Goal: Task Accomplishment & Management: Use online tool/utility

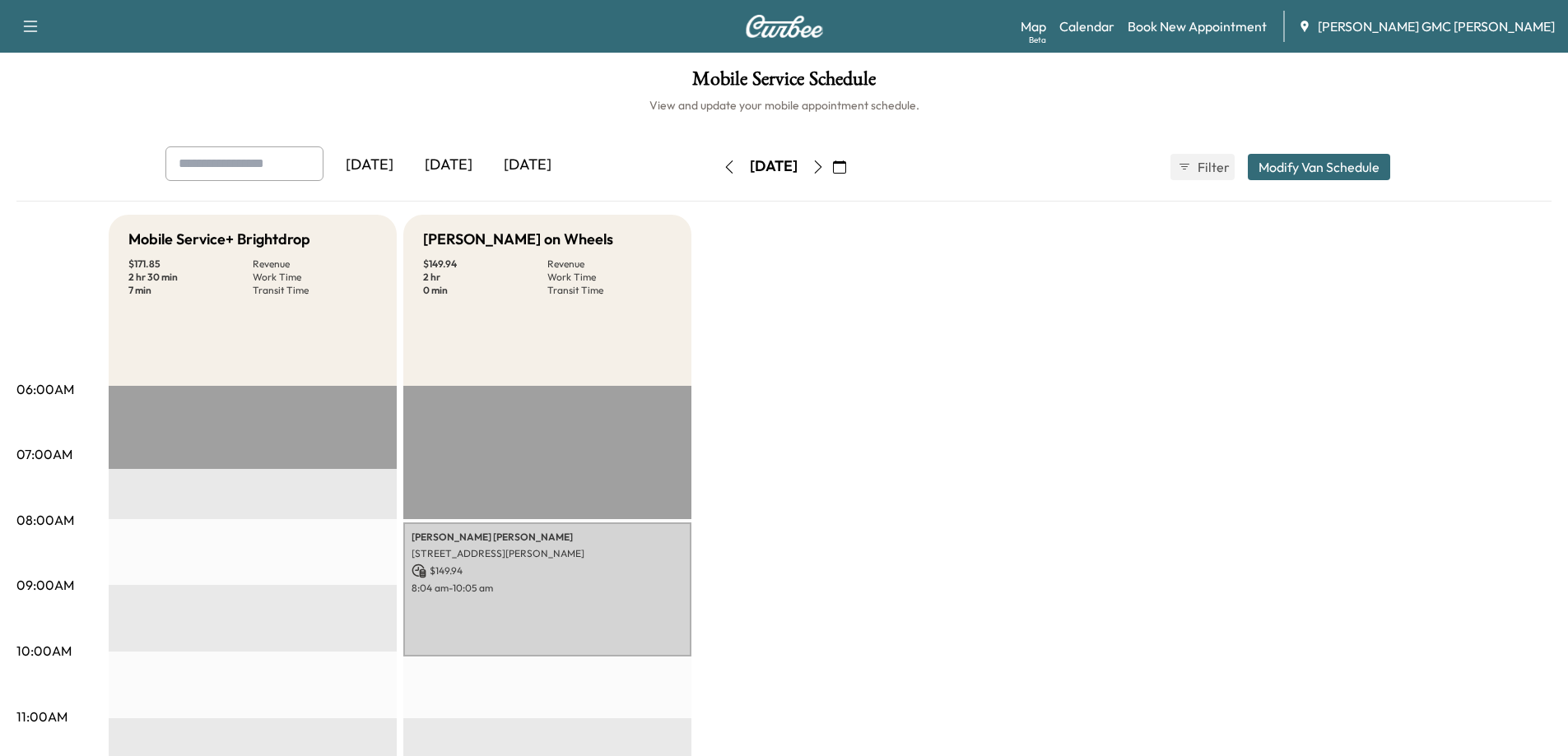
click at [722, 166] on icon "button" at bounding box center [729, 167] width 13 height 13
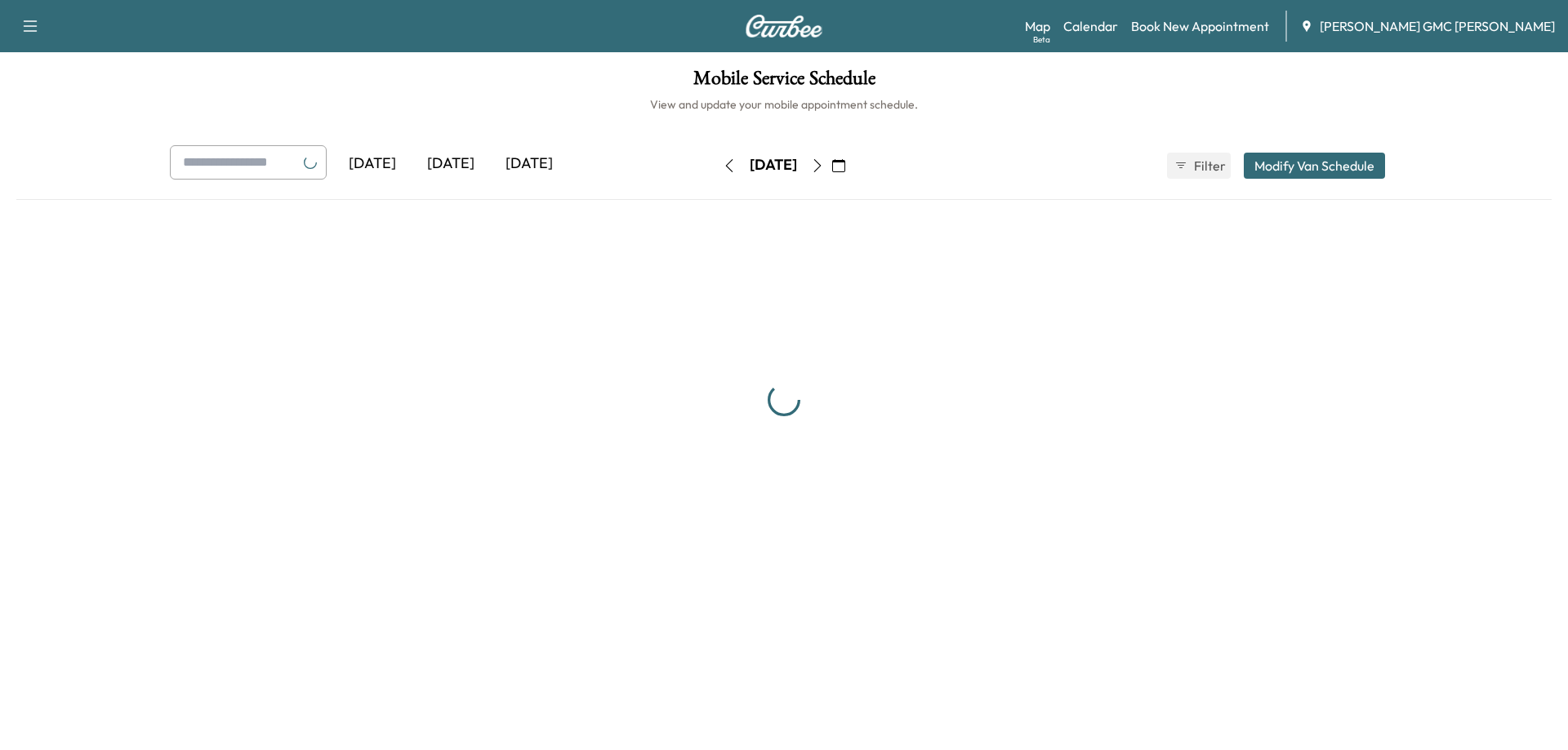
click at [715, 165] on button "button" at bounding box center [728, 166] width 28 height 26
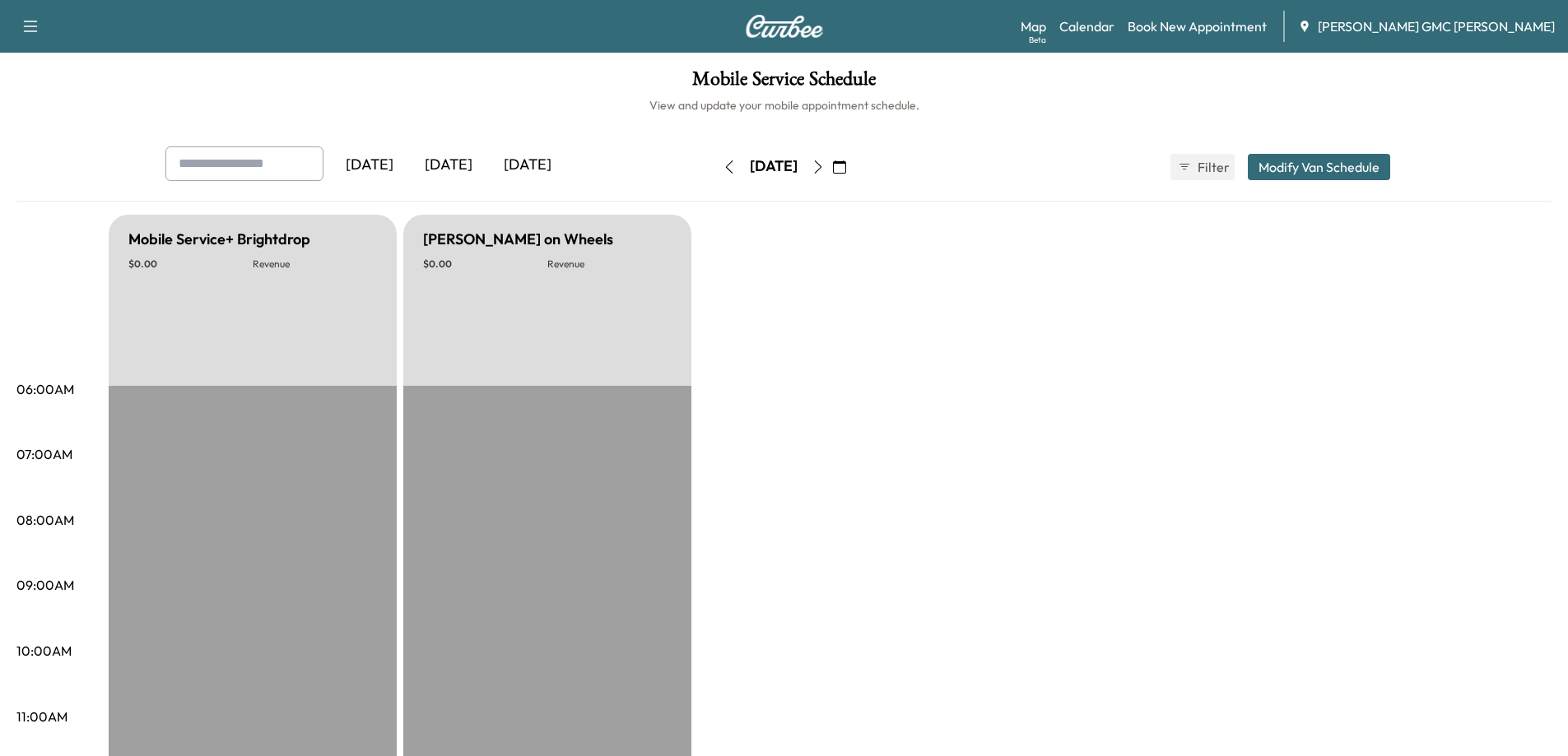
click at [722, 166] on icon "button" at bounding box center [729, 167] width 13 height 13
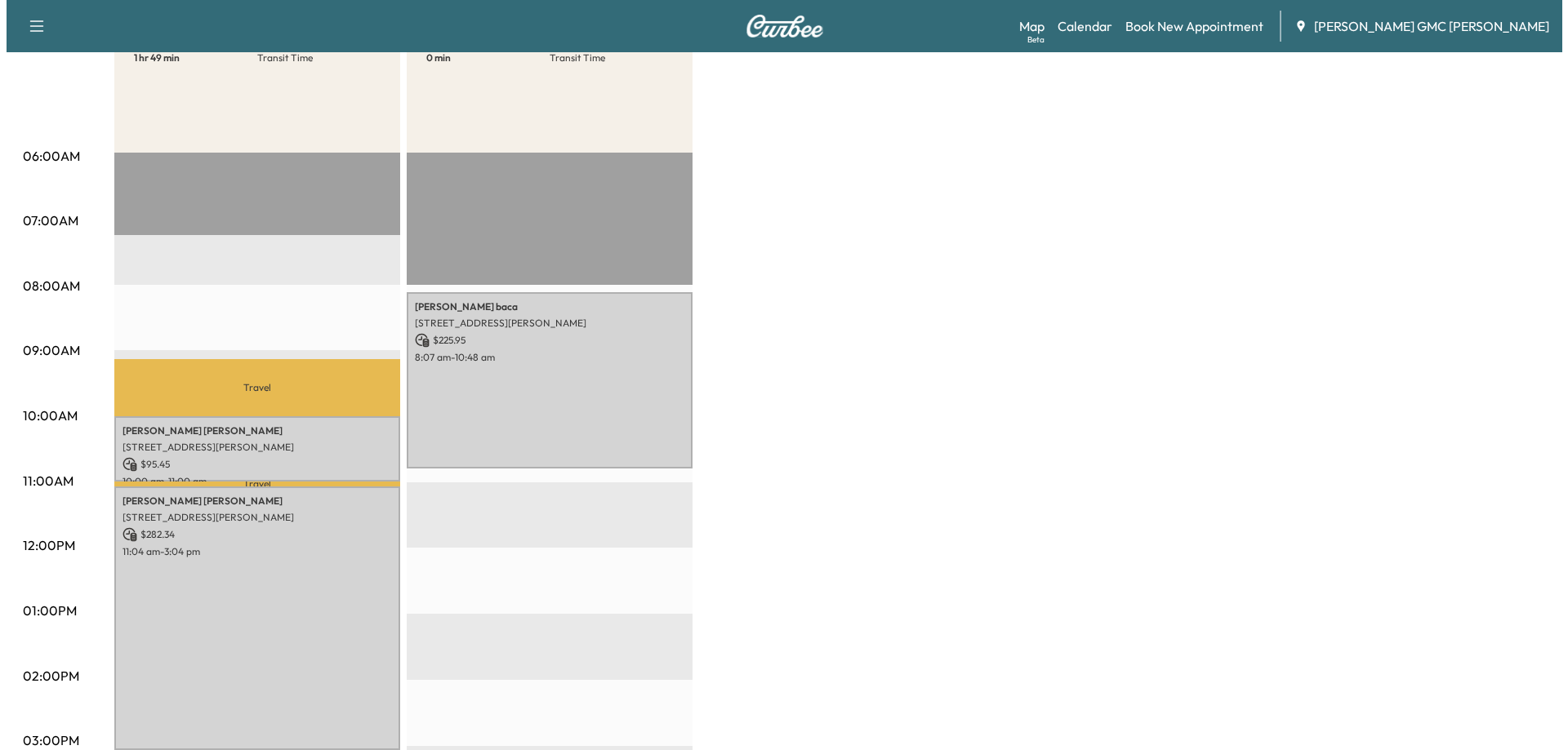
scroll to position [245, 0]
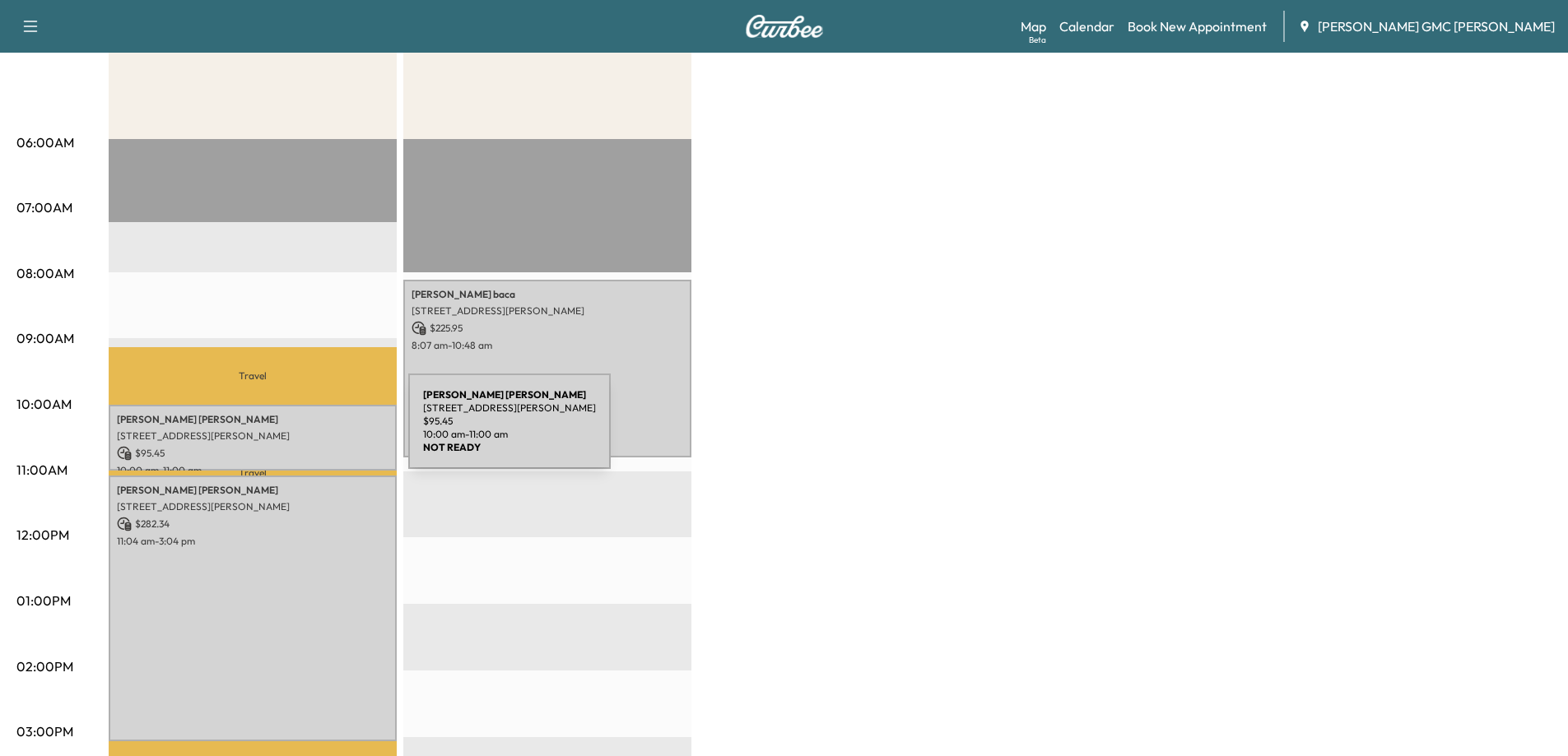
click at [285, 431] on p "[STREET_ADDRESS][PERSON_NAME]" at bounding box center [253, 436] width 272 height 13
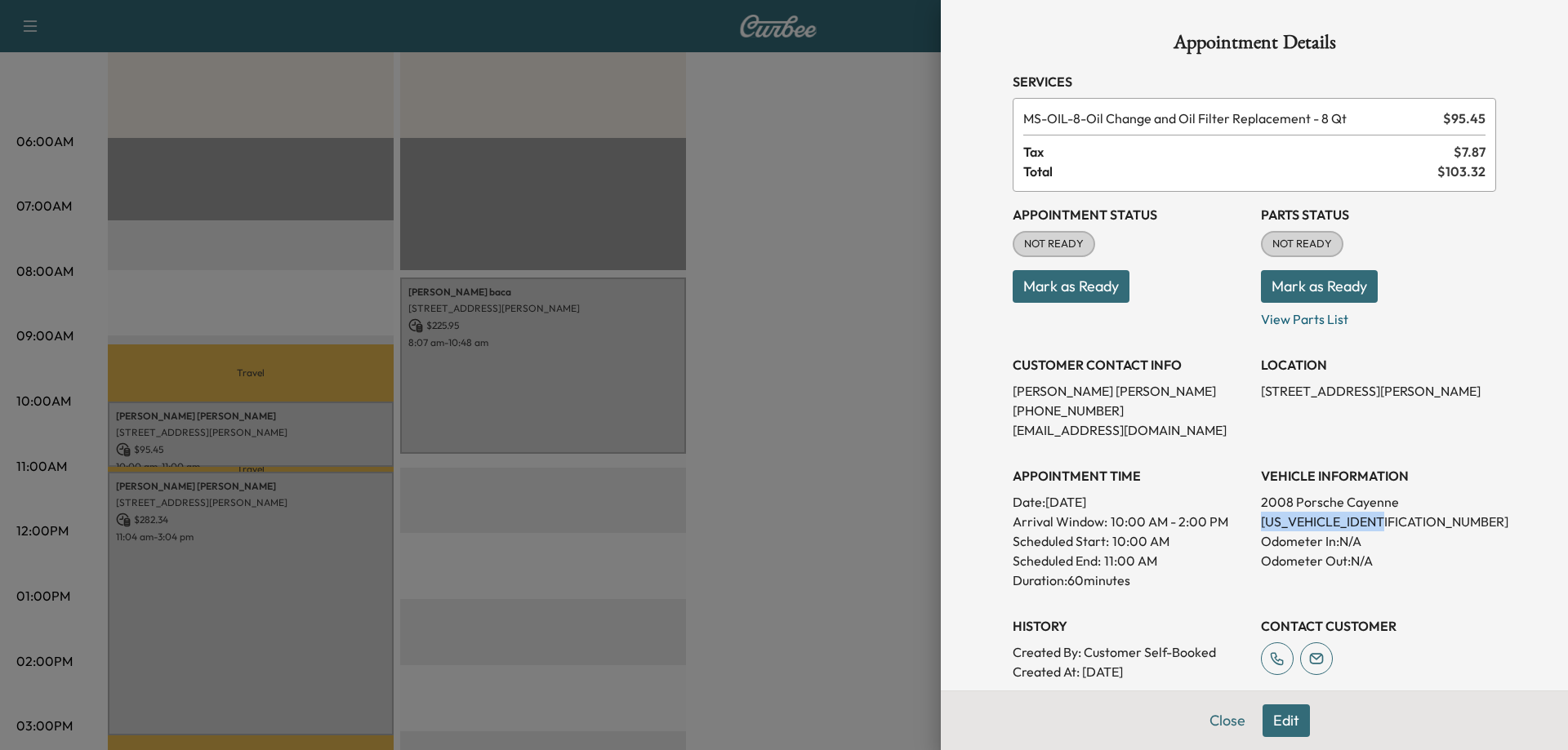
drag, startPoint x: 1251, startPoint y: 522, endPoint x: 1377, endPoint y: 524, distance: 126.0
click at [1377, 524] on p "[US_VEHICLE_IDENTIFICATION_NUMBER]" at bounding box center [1378, 522] width 235 height 20
copy p "[US_VEHICLE_IDENTIFICATION_NUMBER]"
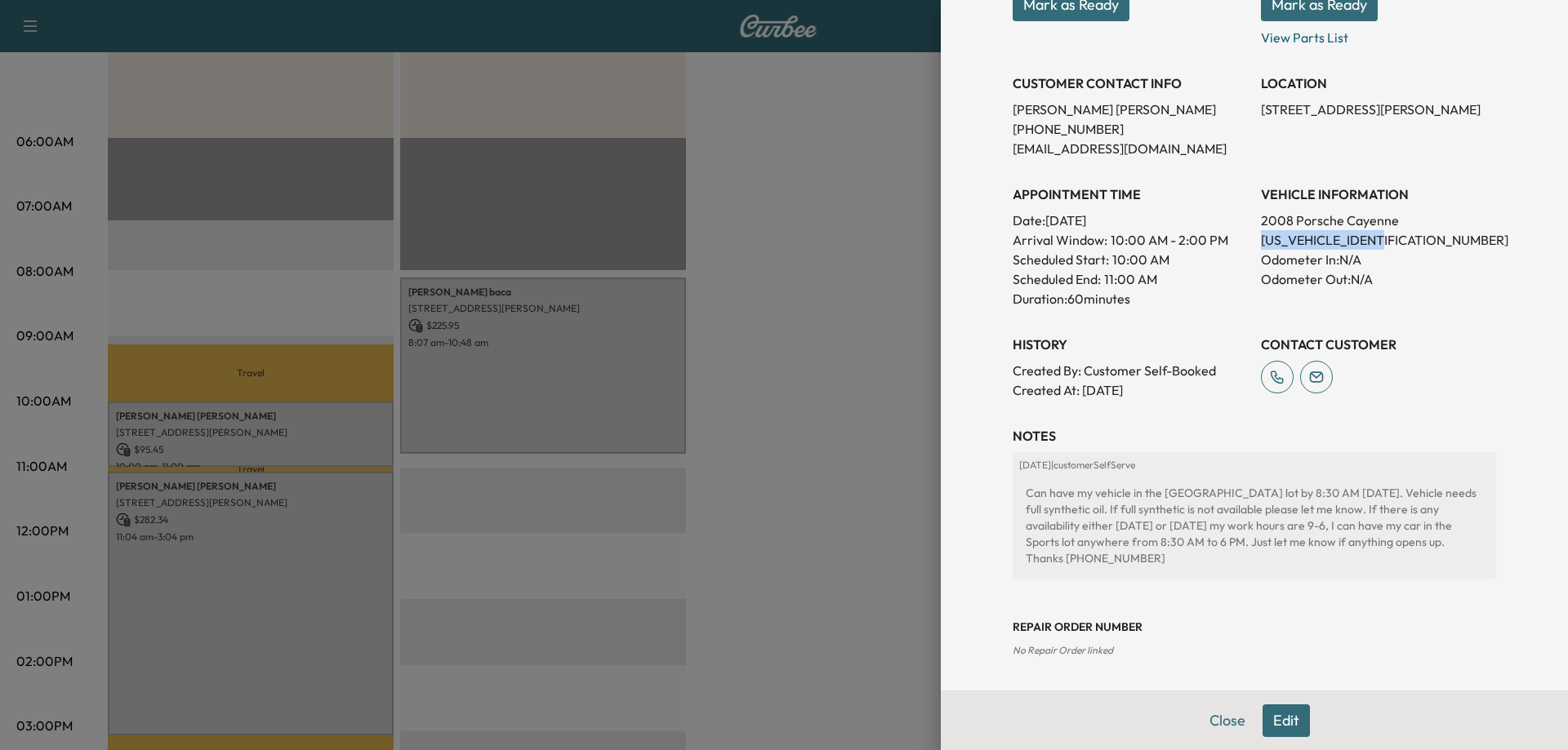
scroll to position [0, 0]
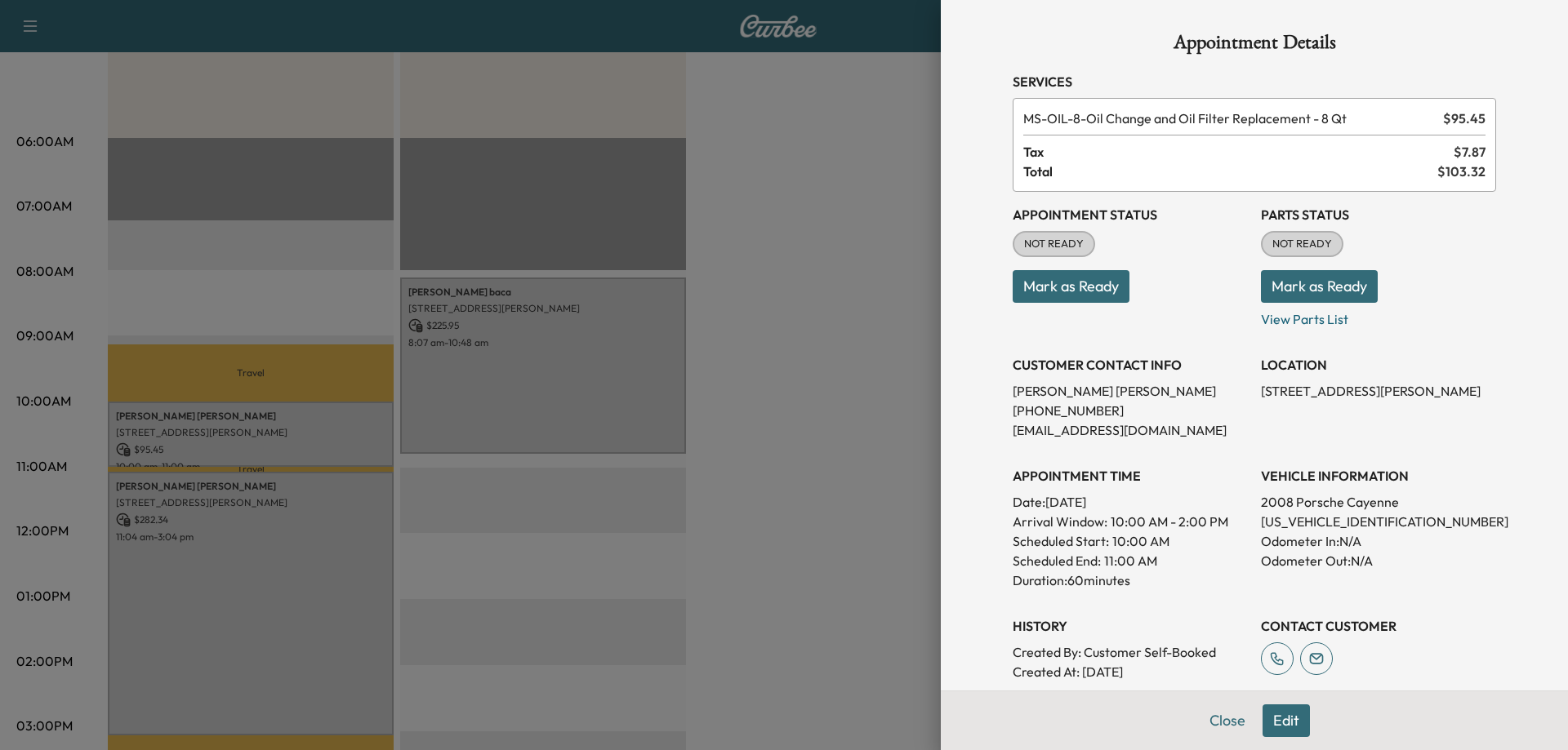
click at [780, 356] on div at bounding box center [784, 375] width 1568 height 750
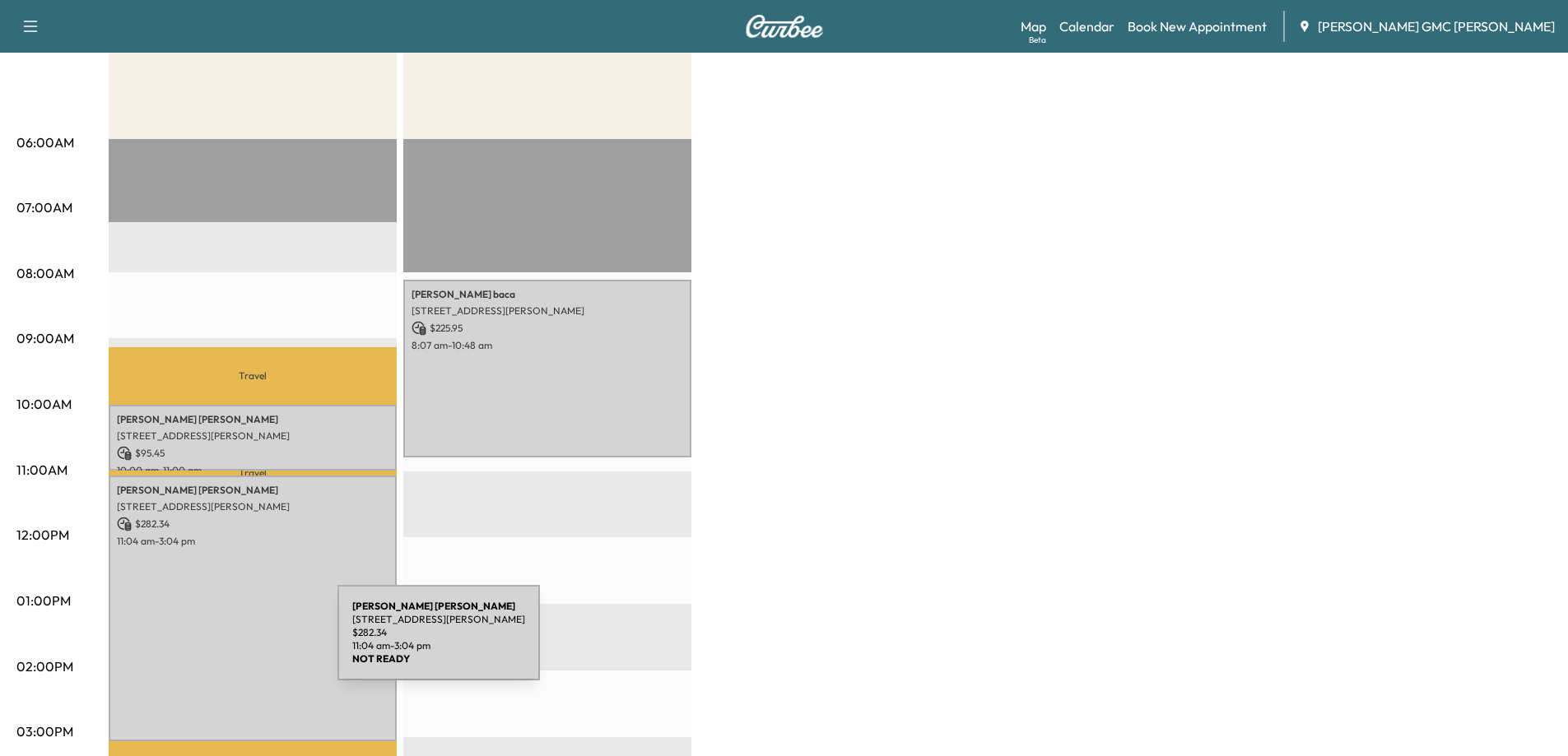
click at [214, 642] on div "[PERSON_NAME] [STREET_ADDRESS][PERSON_NAME] $ 282.34 11:04 am - 3:04 pm" at bounding box center [253, 608] width 288 height 265
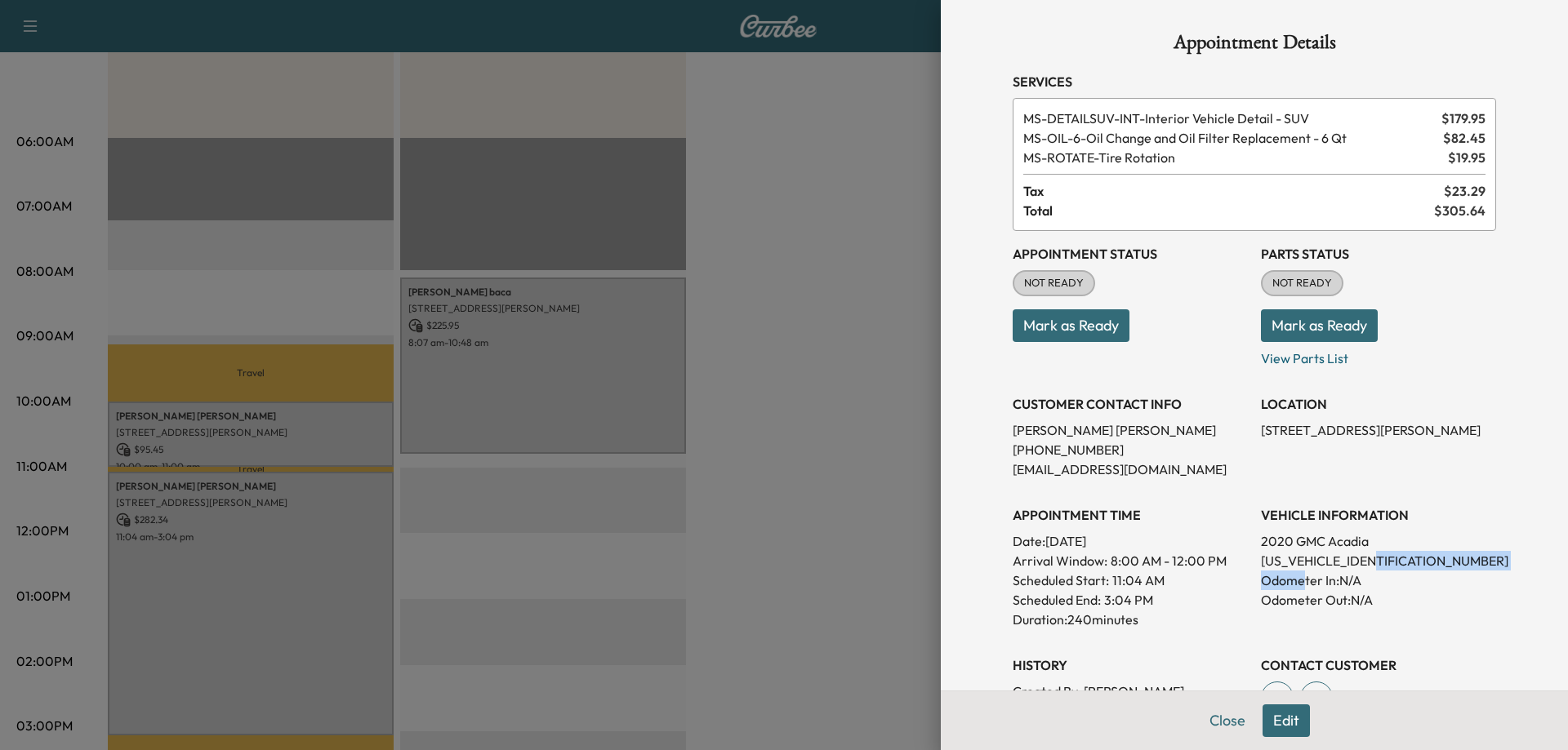
drag, startPoint x: 1371, startPoint y: 557, endPoint x: 1289, endPoint y: 571, distance: 83.2
click at [1289, 571] on div "VEHICLE INFORMATION 2020 GMC Acadia [US_VEHICLE_IDENTIFICATION_NUMBER] Odometer…" at bounding box center [1378, 561] width 235 height 138
click at [1392, 556] on p "[US_VEHICLE_IDENTIFICATION_NUMBER]" at bounding box center [1378, 561] width 235 height 20
drag, startPoint x: 1378, startPoint y: 562, endPoint x: 1246, endPoint y: 568, distance: 132.1
click at [1246, 568] on div "Appointment Status NOT READY Mark as Ready Parts Status NOT READY Mark as Ready…" at bounding box center [1254, 475] width 483 height 489
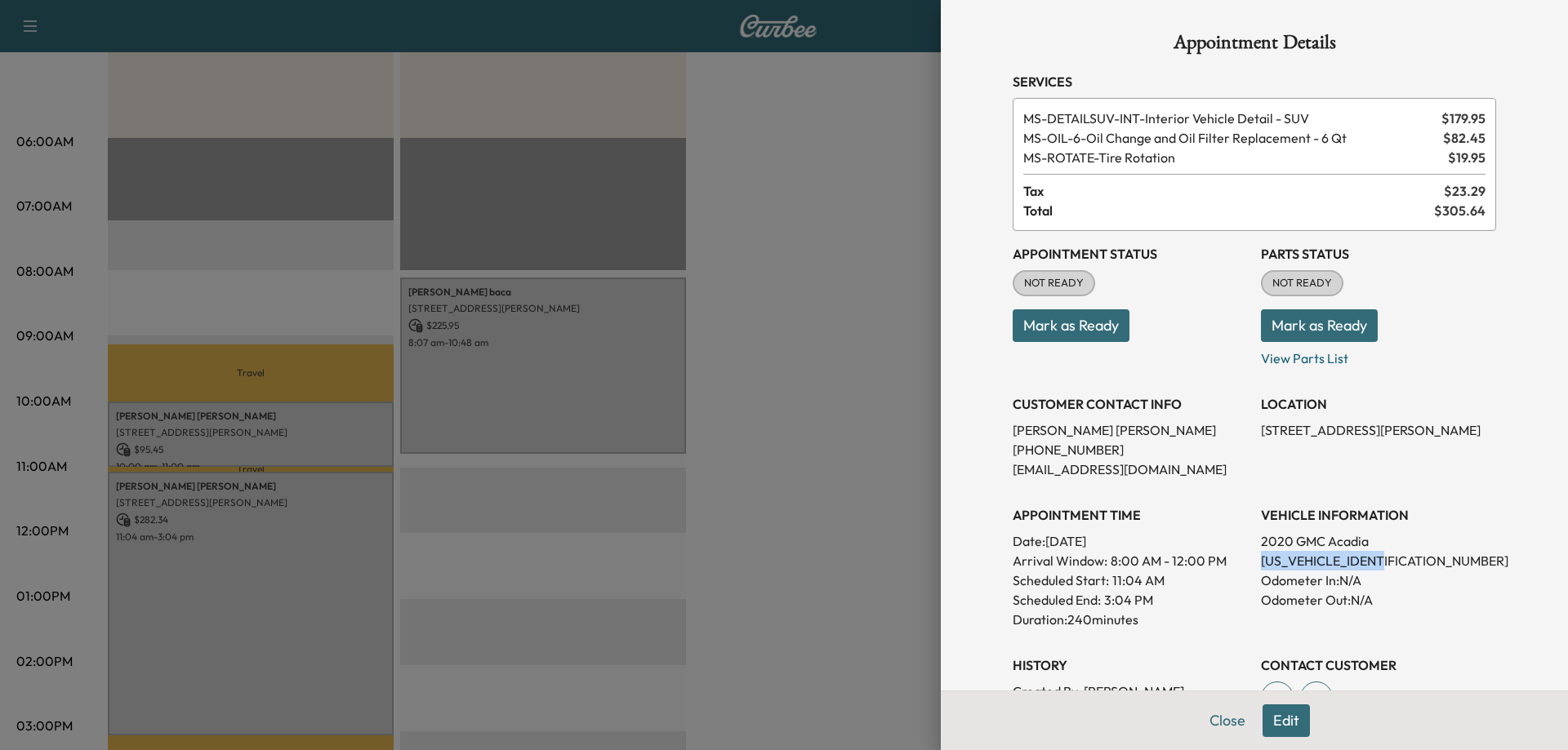
copy p "[US_VEHICLE_IDENTIFICATION_NUMBER]"
click at [709, 608] on div at bounding box center [784, 375] width 1568 height 750
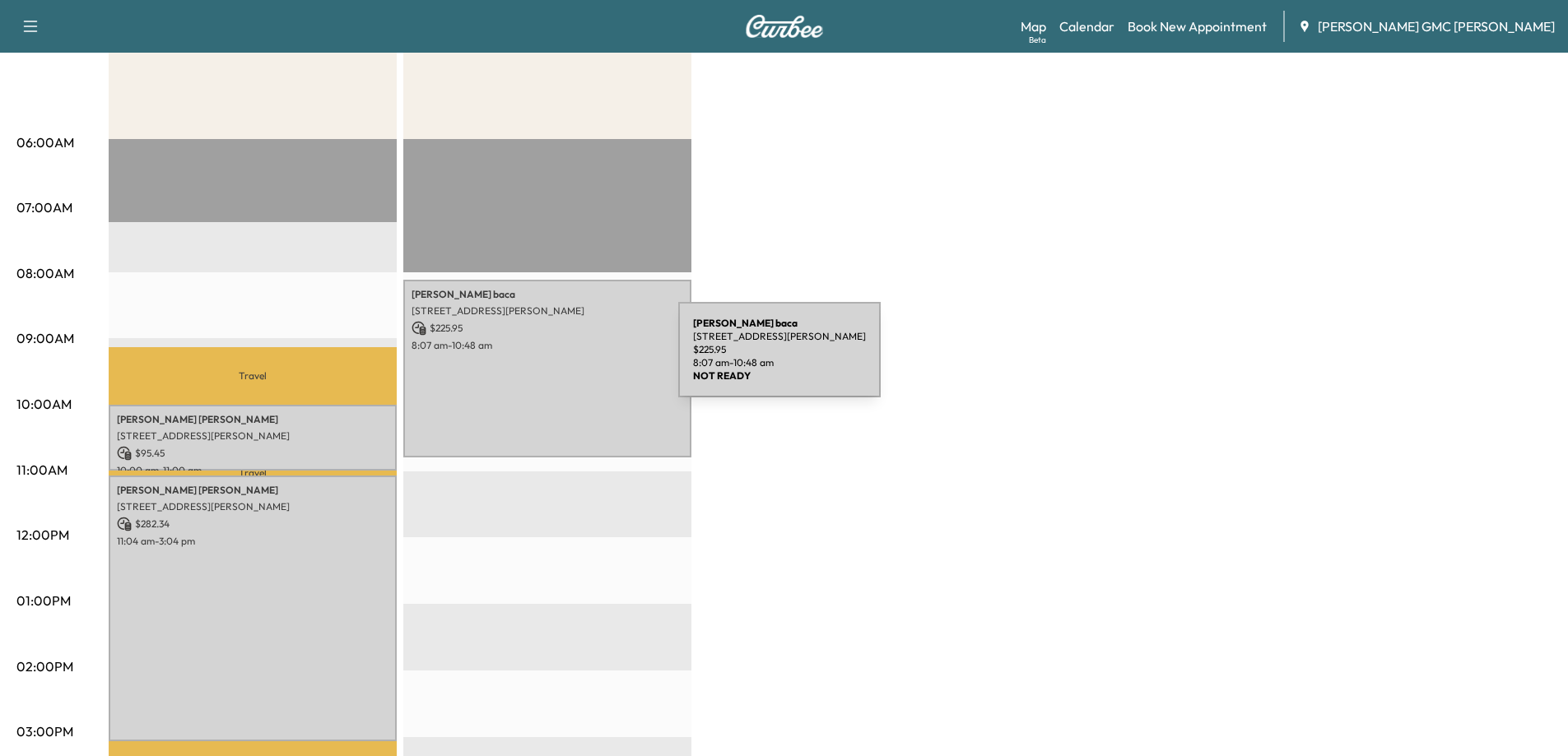
click at [555, 359] on div "[PERSON_NAME] [STREET_ADDRESS][PERSON_NAME] $ 225.95 8:07 am - 10:48 am" at bounding box center [547, 369] width 288 height 179
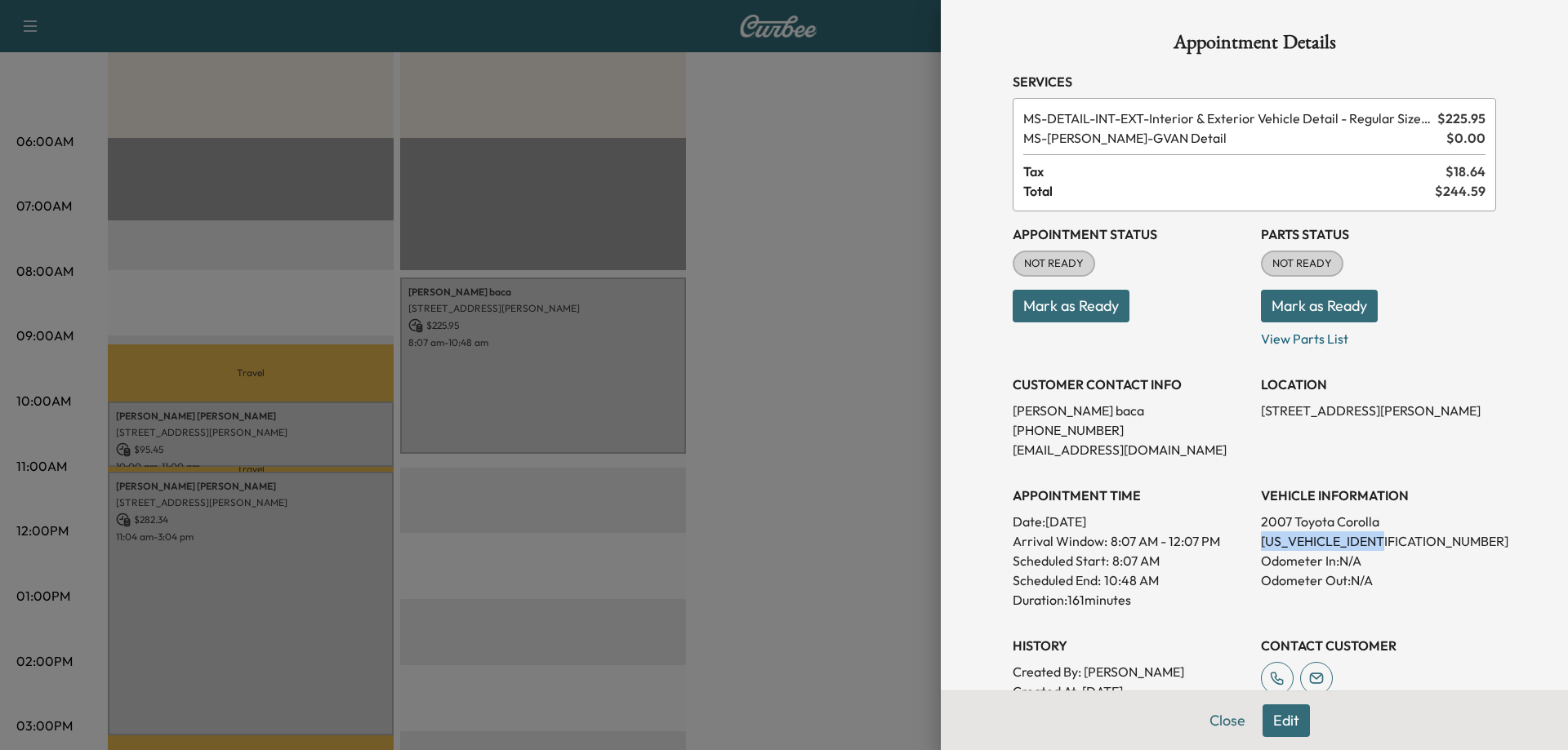
drag, startPoint x: 1371, startPoint y: 546, endPoint x: 1247, endPoint y: 546, distance: 124.0
click at [1247, 546] on div "Appointment Status NOT READY Mark as Ready Parts Status NOT READY Mark as Ready…" at bounding box center [1254, 456] width 483 height 489
copy p "[US_VEHICLE_IDENTIFICATION_NUMBER]"
drag, startPoint x: 1086, startPoint y: 429, endPoint x: 1003, endPoint y: 436, distance: 83.3
click at [1012, 436] on p "[PHONE_NUMBER]" at bounding box center [1130, 431] width 235 height 20
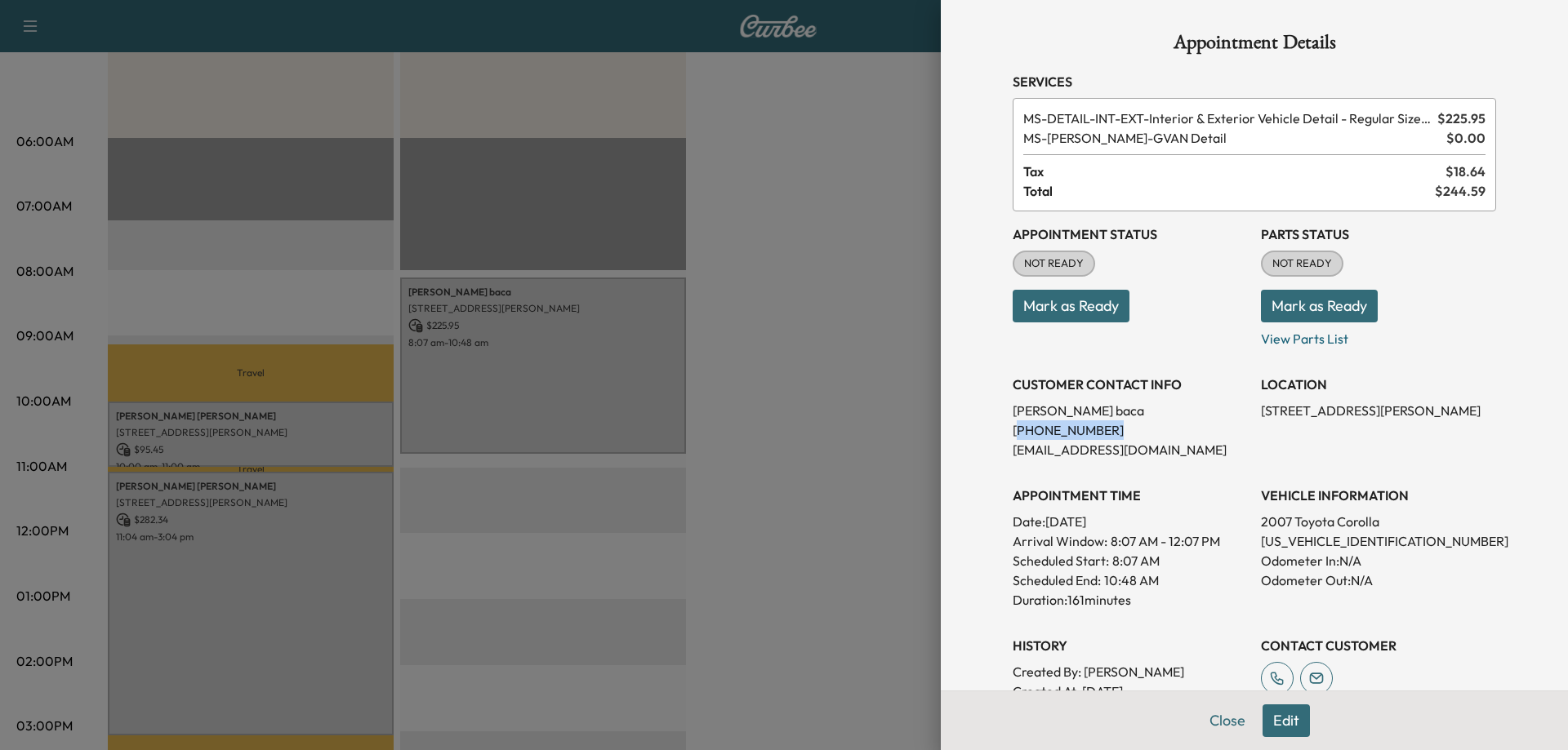
copy p "970) 371-5483"
drag, startPoint x: 1363, startPoint y: 544, endPoint x: 1242, endPoint y: 548, distance: 121.1
click at [1242, 548] on div "Appointment Status NOT READY Mark as Ready Parts Status NOT READY Mark as Ready…" at bounding box center [1254, 456] width 483 height 489
copy p "[US_VEHICLE_IDENTIFICATION_NUMBER]"
